Goal: Find specific page/section: Find specific page/section

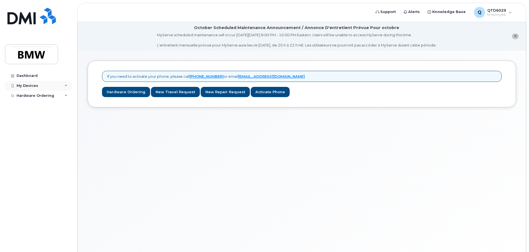
click at [32, 87] on div "My Devices" at bounding box center [28, 86] width 22 height 4
click at [33, 86] on div "My Devices" at bounding box center [28, 86] width 22 height 4
click at [33, 76] on div "Dashboard" at bounding box center [27, 76] width 21 height 4
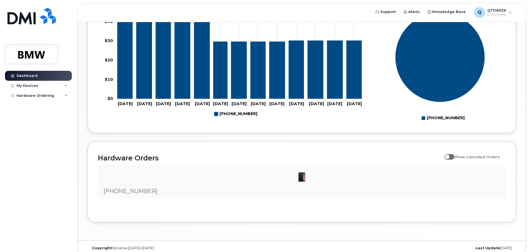
scroll to position [252, 0]
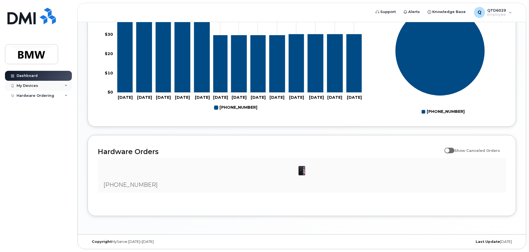
click at [29, 86] on div "My Devices" at bounding box center [28, 86] width 22 height 4
click at [31, 105] on div "Hardware Ordering" at bounding box center [36, 106] width 38 height 4
click at [41, 87] on div "My Devices" at bounding box center [38, 86] width 67 height 10
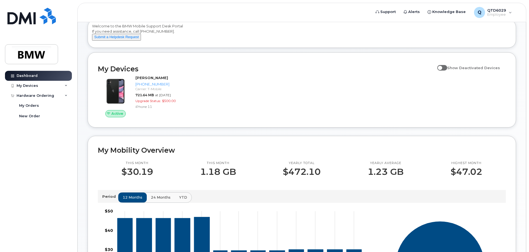
scroll to position [0, 0]
